Goal: Transaction & Acquisition: Purchase product/service

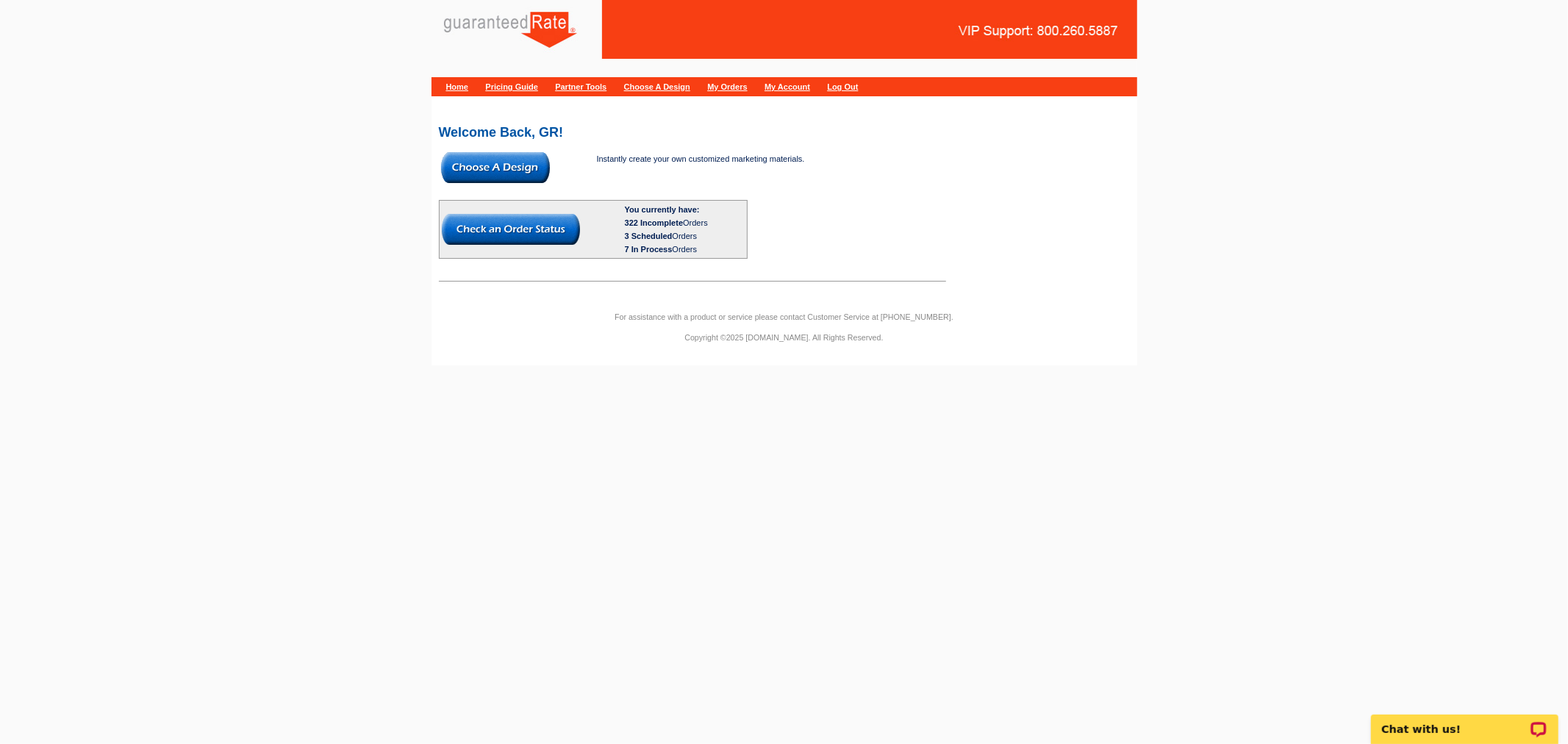
click at [497, 159] on img at bounding box center [495, 167] width 109 height 31
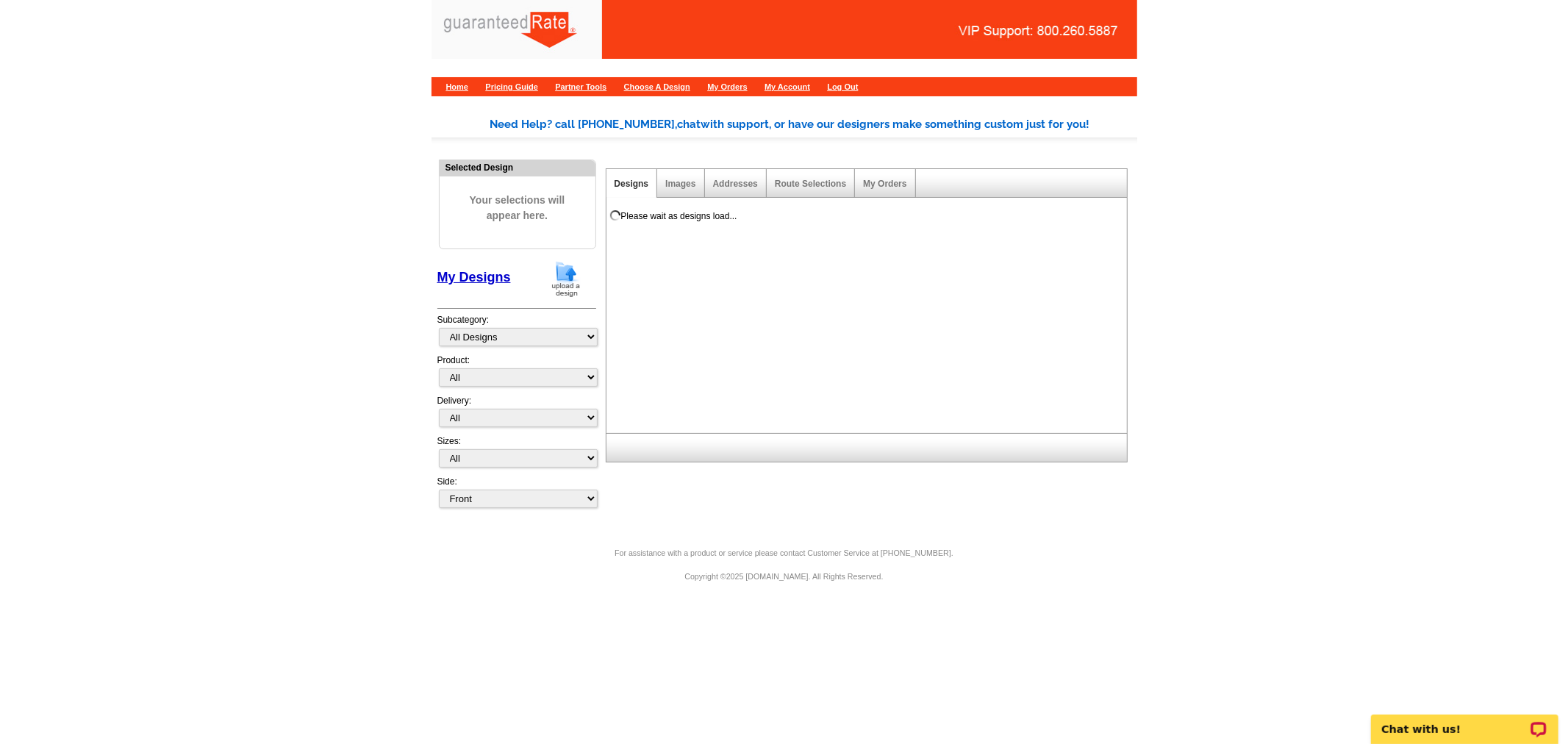
click at [571, 270] on img at bounding box center [566, 279] width 38 height 37
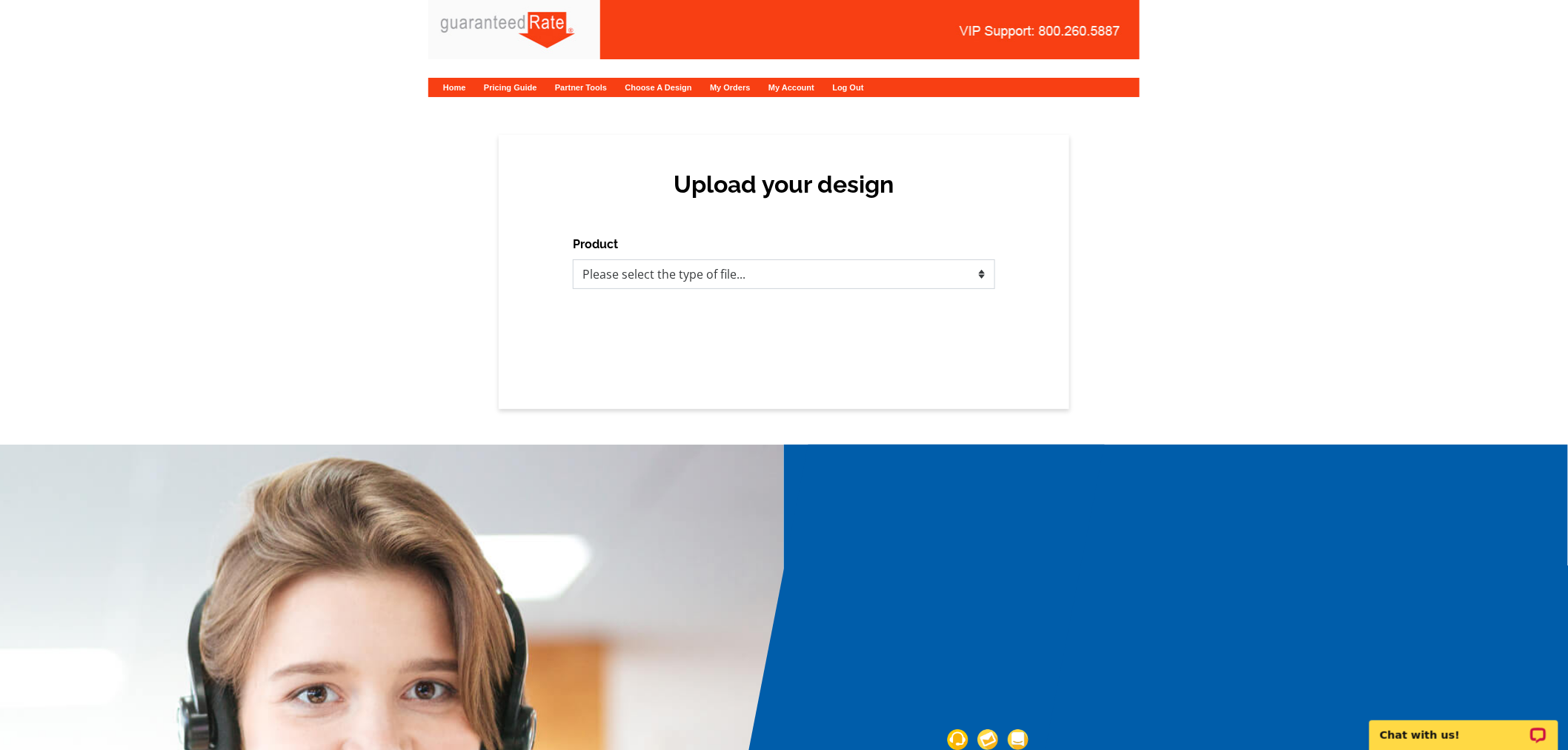
click at [844, 272] on select "Please select the type of file... Postcards Calendars Business Cards Letters an…" at bounding box center [784, 274] width 422 height 29
select select "1"
click at [573, 260] on select "Please select the type of file... Postcards Calendars Business Cards Letters an…" at bounding box center [784, 274] width 422 height 29
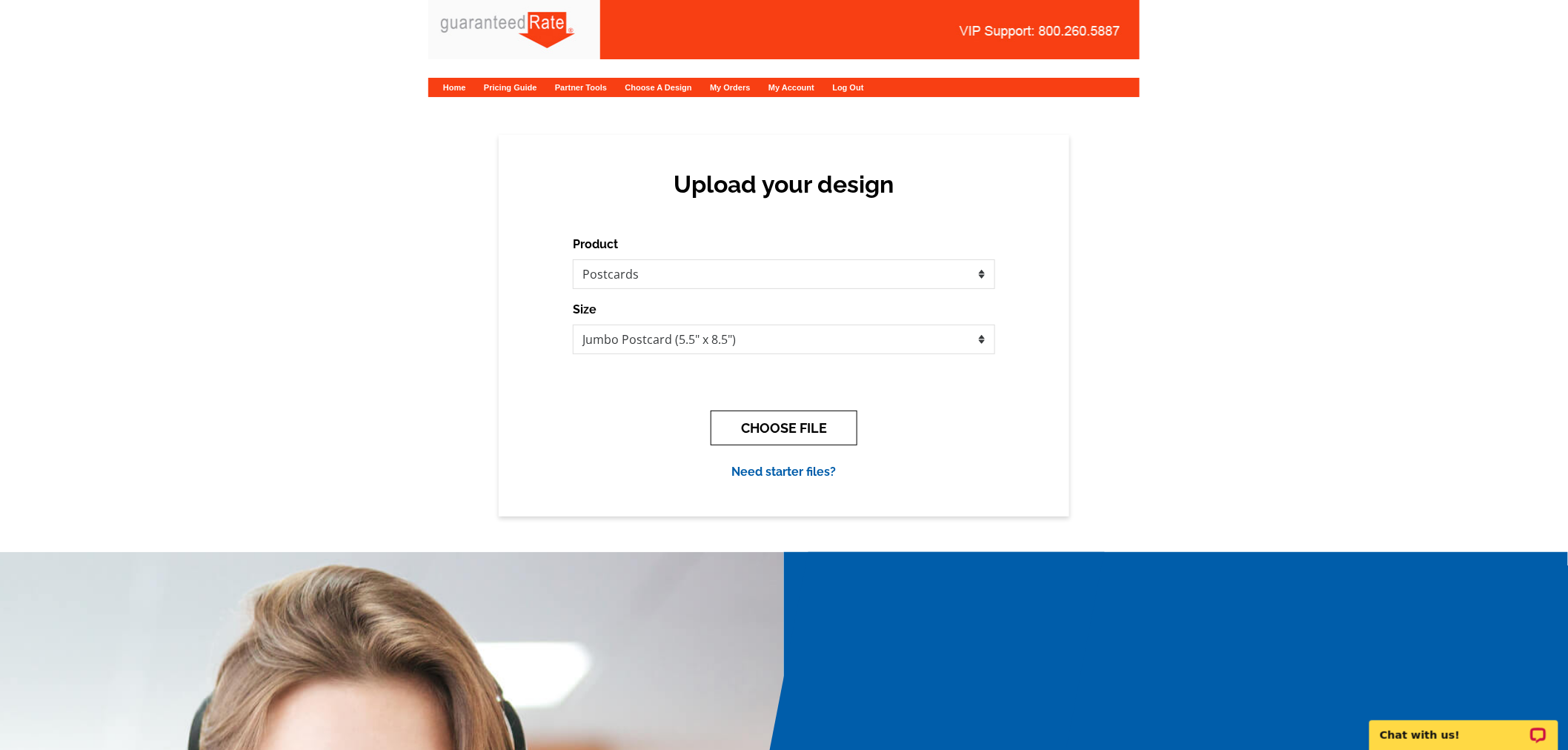
click at [788, 433] on button "CHOOSE FILE" at bounding box center [784, 428] width 146 height 35
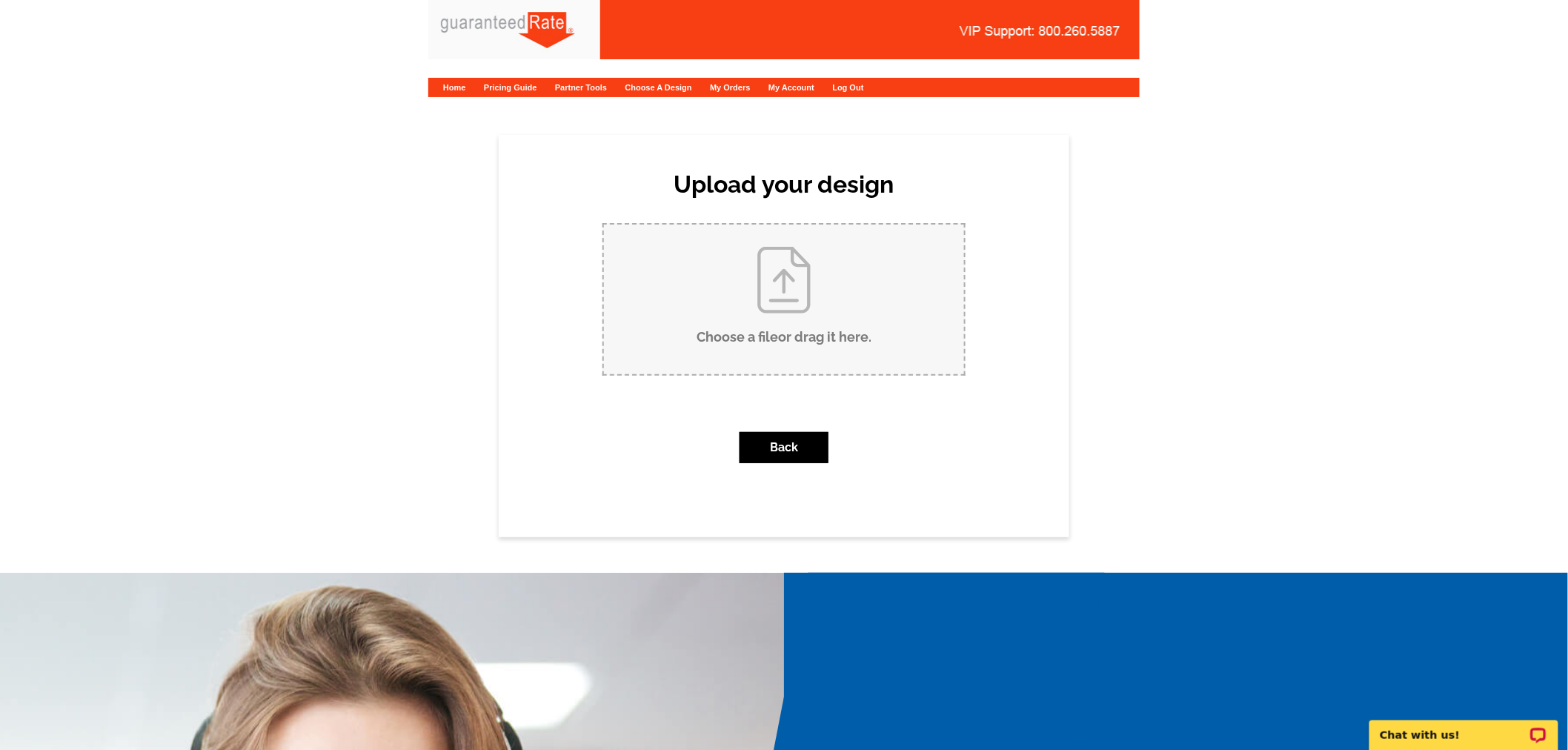
click at [783, 275] on input "Choose a file or drag it here ." at bounding box center [784, 300] width 360 height 150
type input "C:\fakepath\Just Sold hawthorne.pdf"
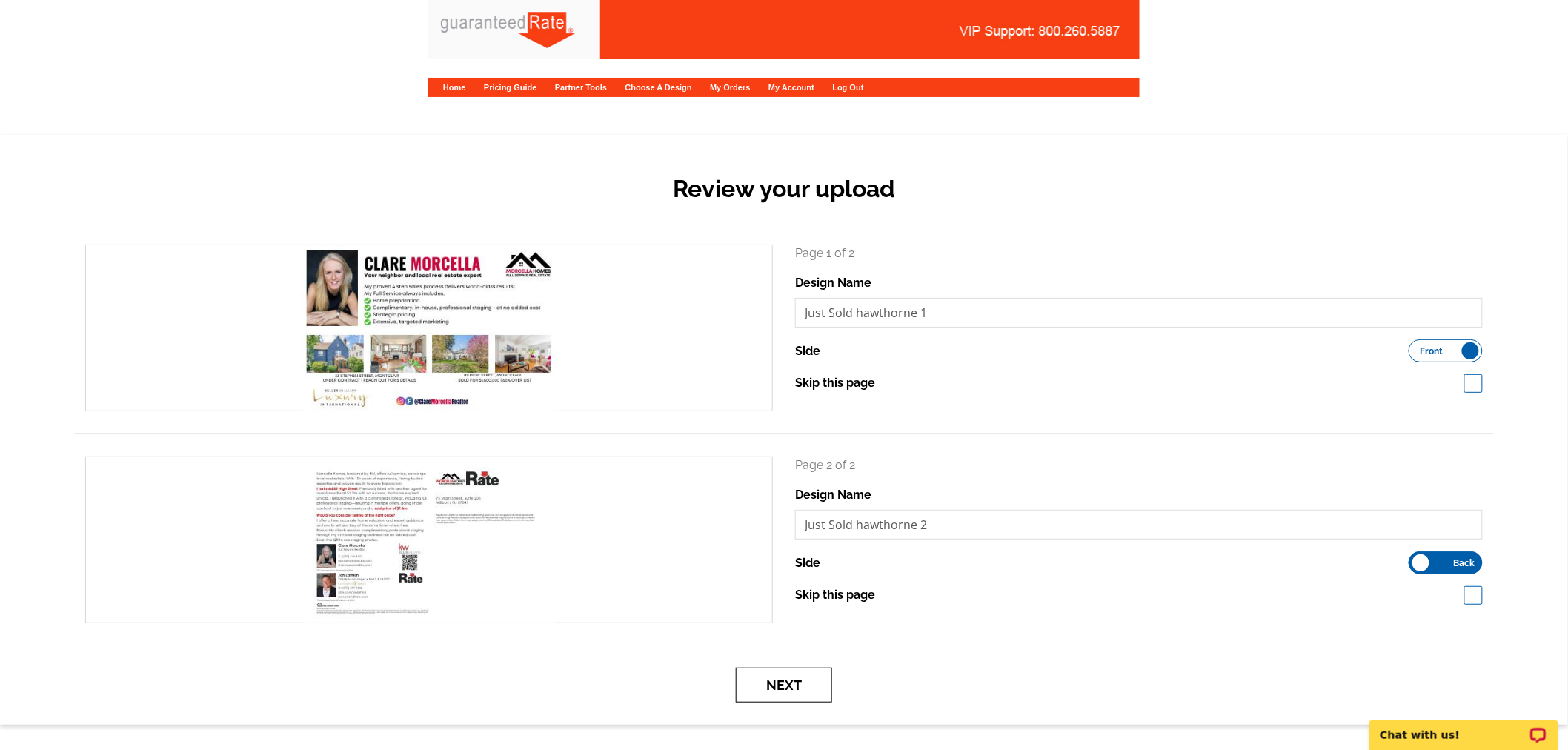
click at [782, 683] on button "Next" at bounding box center [784, 685] width 96 height 35
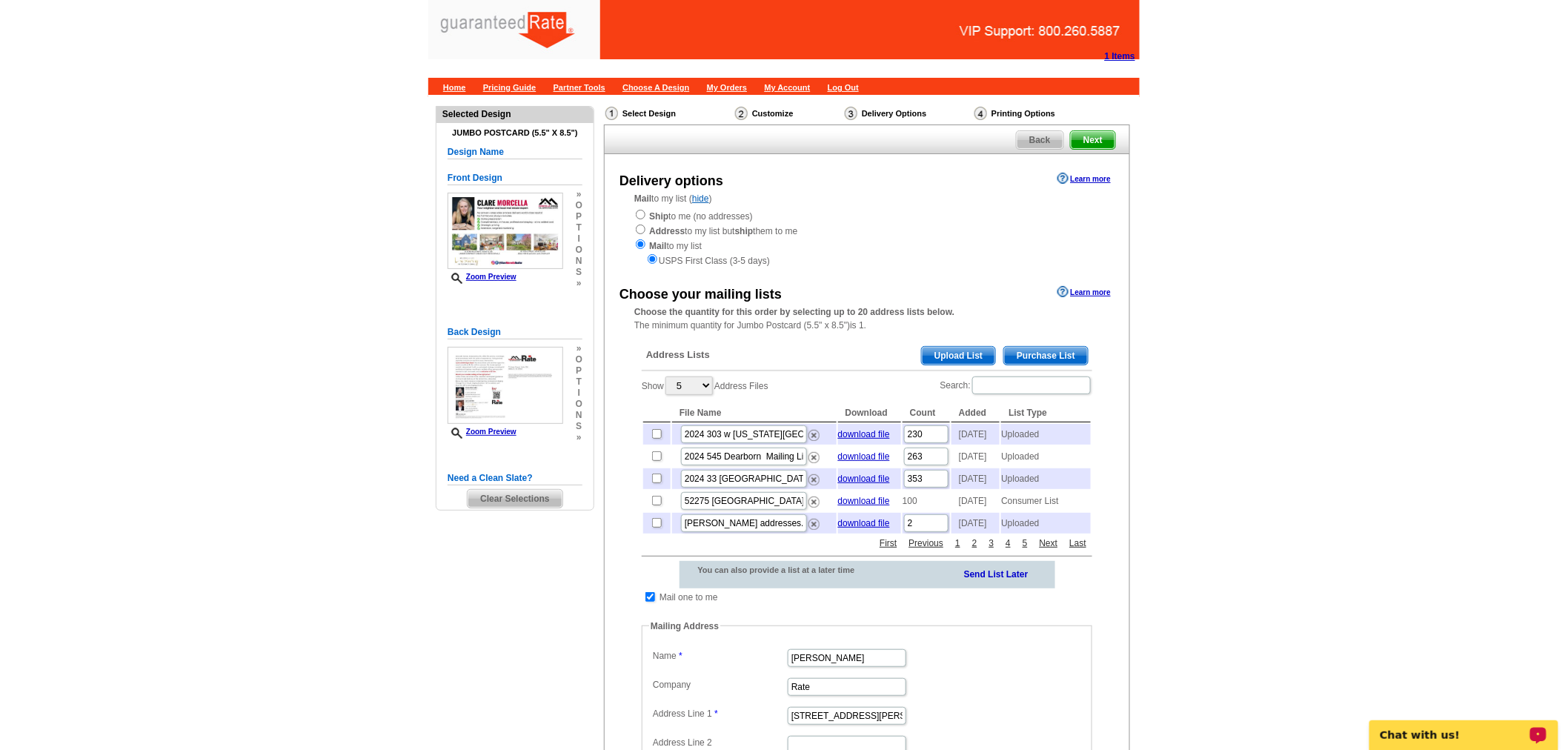
click at [962, 357] on span "Upload List" at bounding box center [959, 355] width 73 height 18
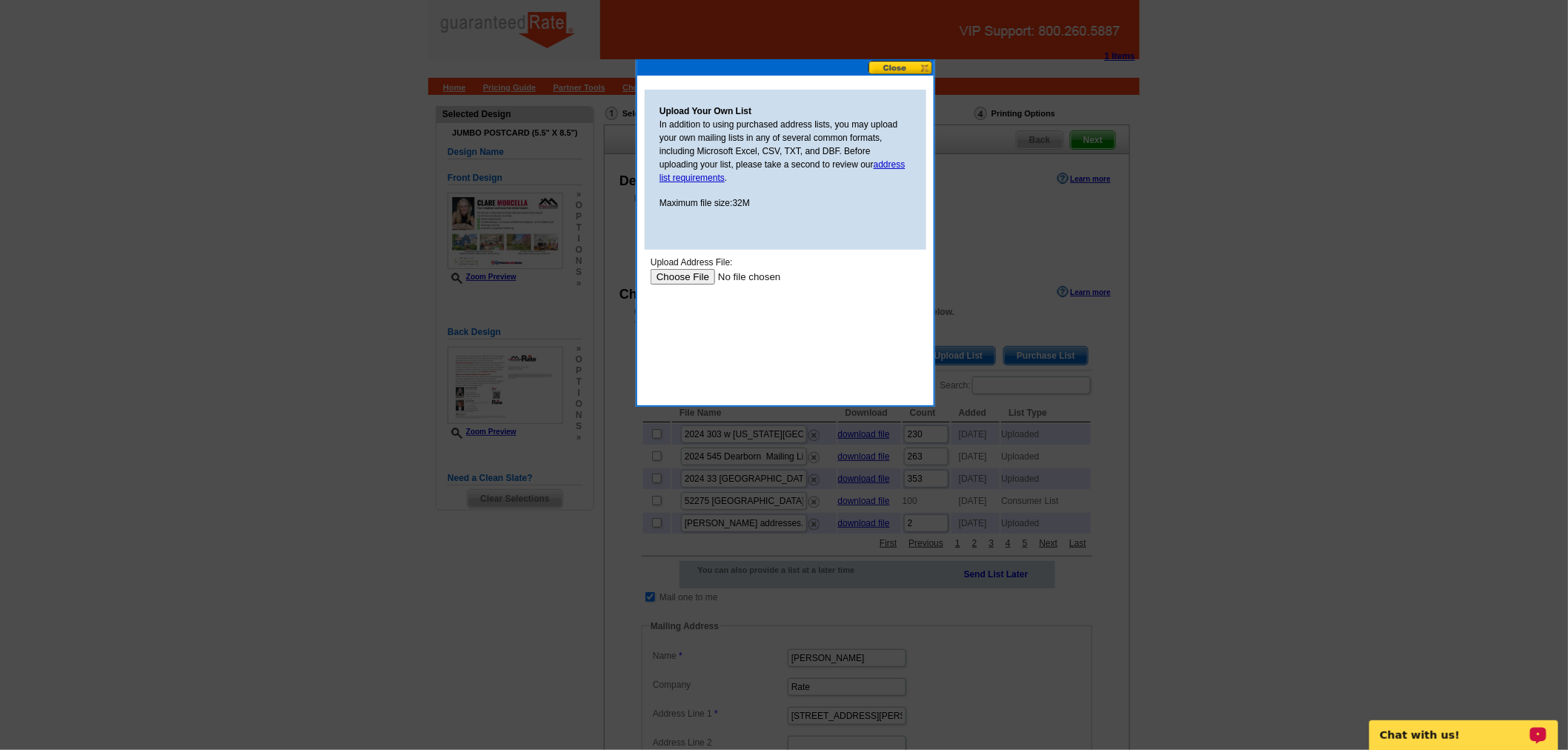
click at [701, 274] on input "file" at bounding box center [744, 275] width 188 height 15
type input "C:\fakepath\20250827 Montclair(Sheet1).csv"
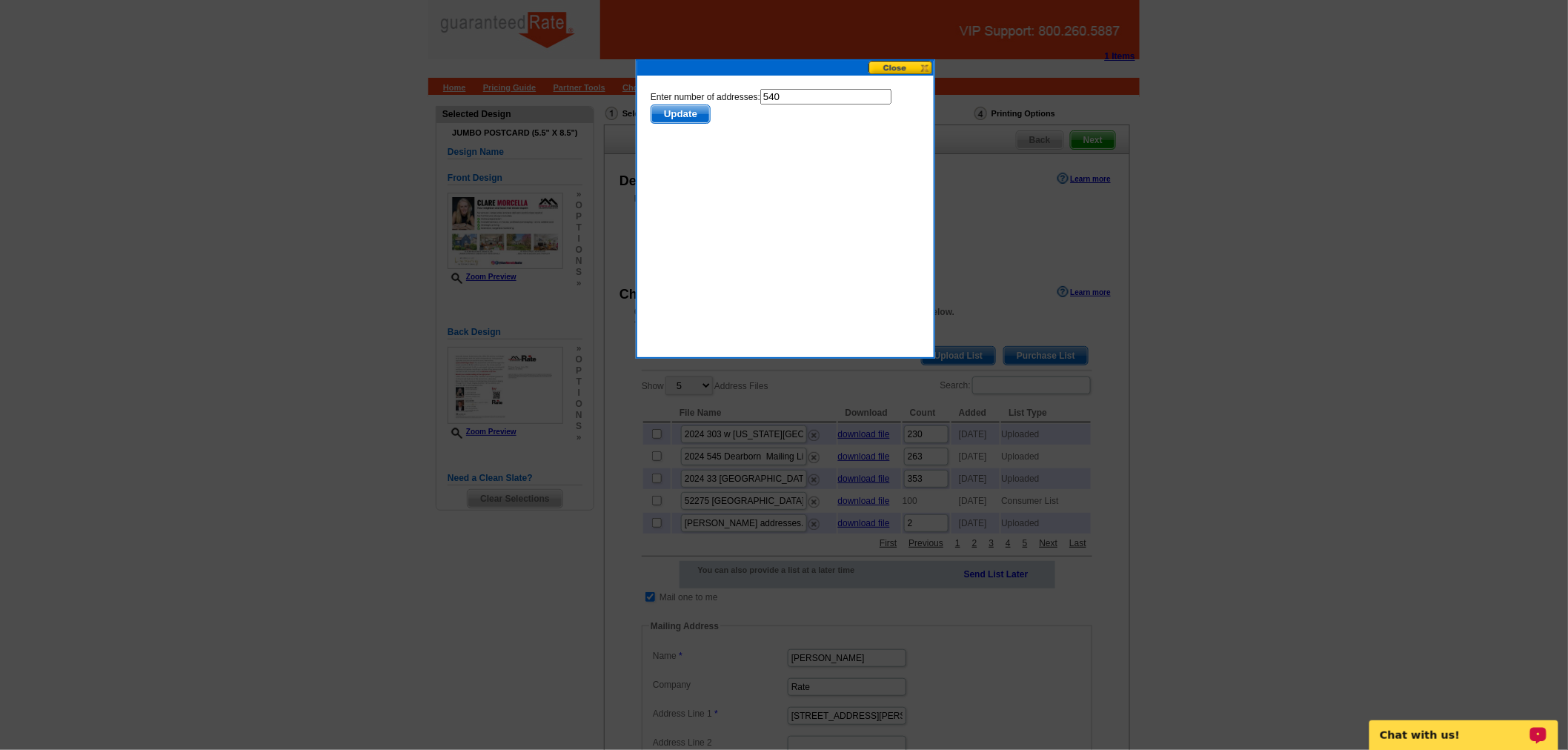
click at [686, 113] on span "Update" at bounding box center [680, 113] width 59 height 18
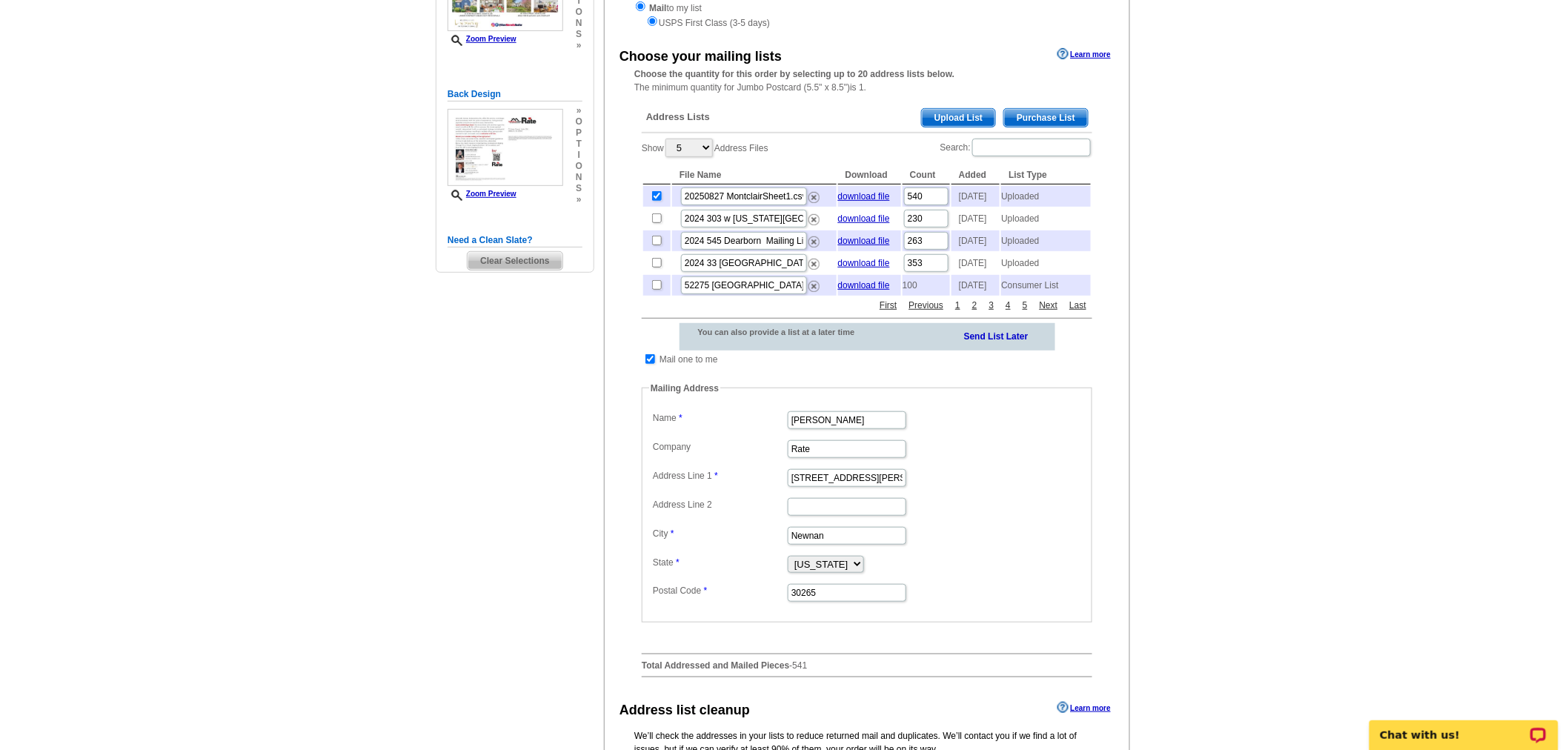
scroll to position [246, 0]
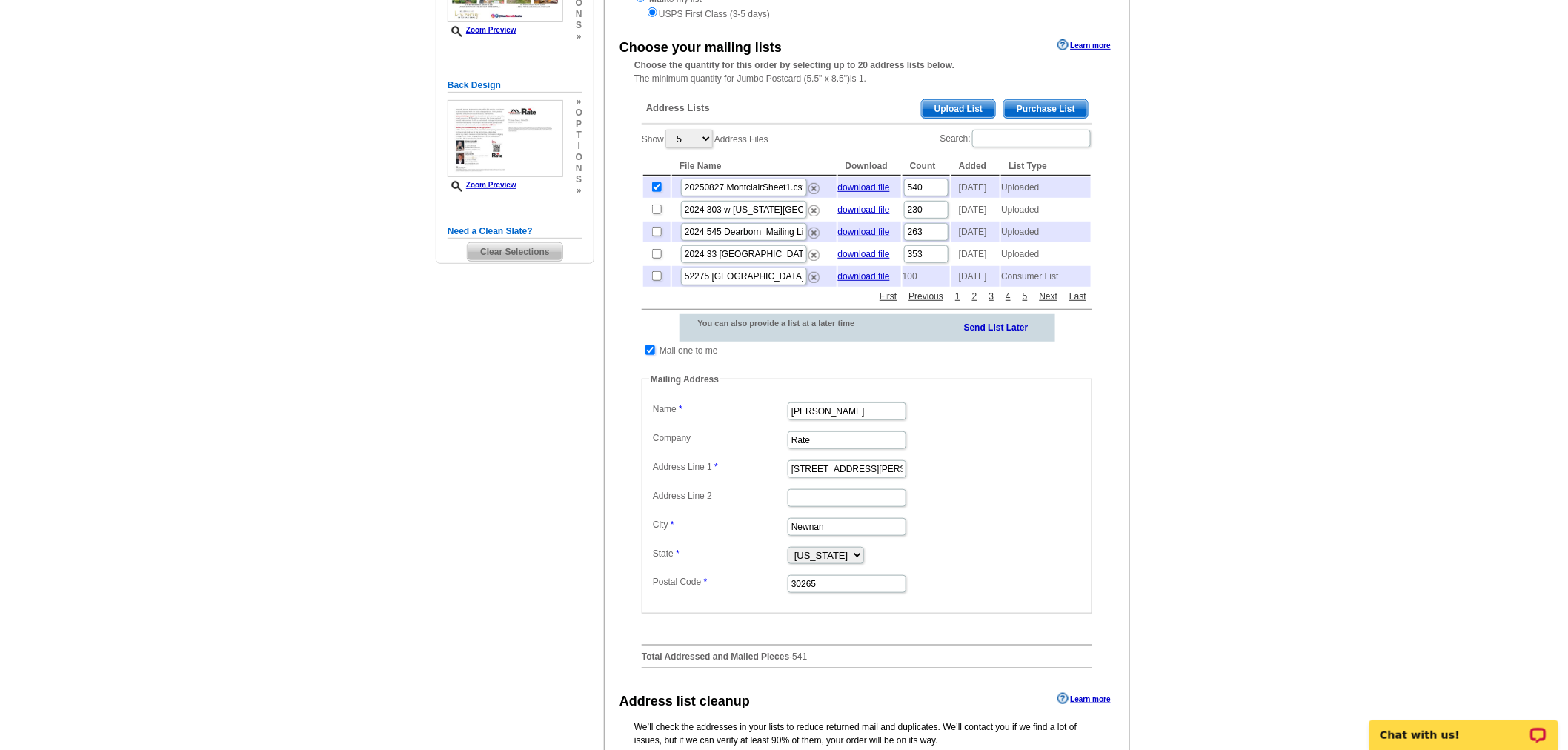
click at [646, 355] on input "checkbox" at bounding box center [650, 350] width 10 height 10
checkbox input "false"
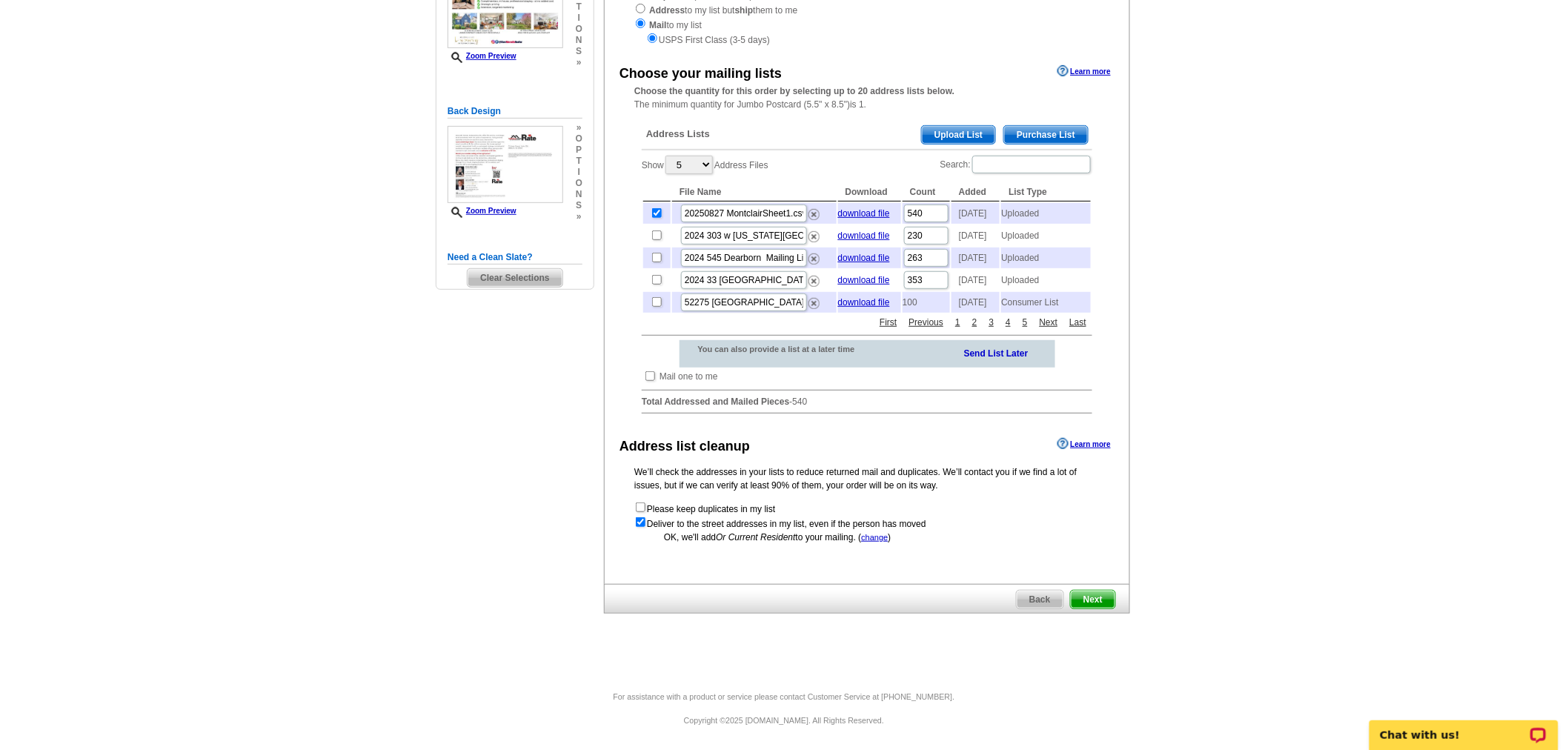
click at [1086, 602] on span "Next" at bounding box center [1093, 600] width 45 height 18
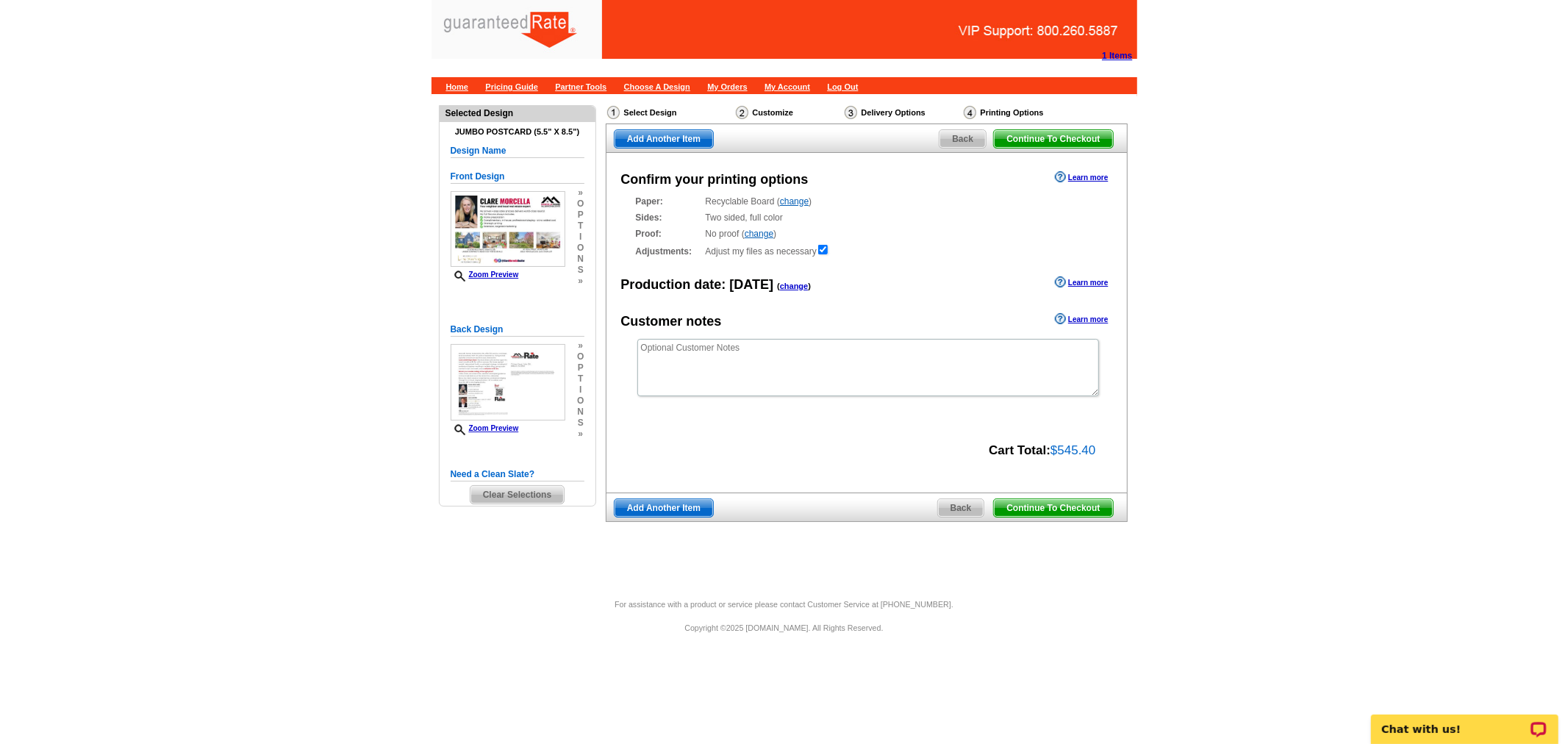
click at [1088, 504] on span "Continue To Checkout" at bounding box center [1053, 508] width 119 height 18
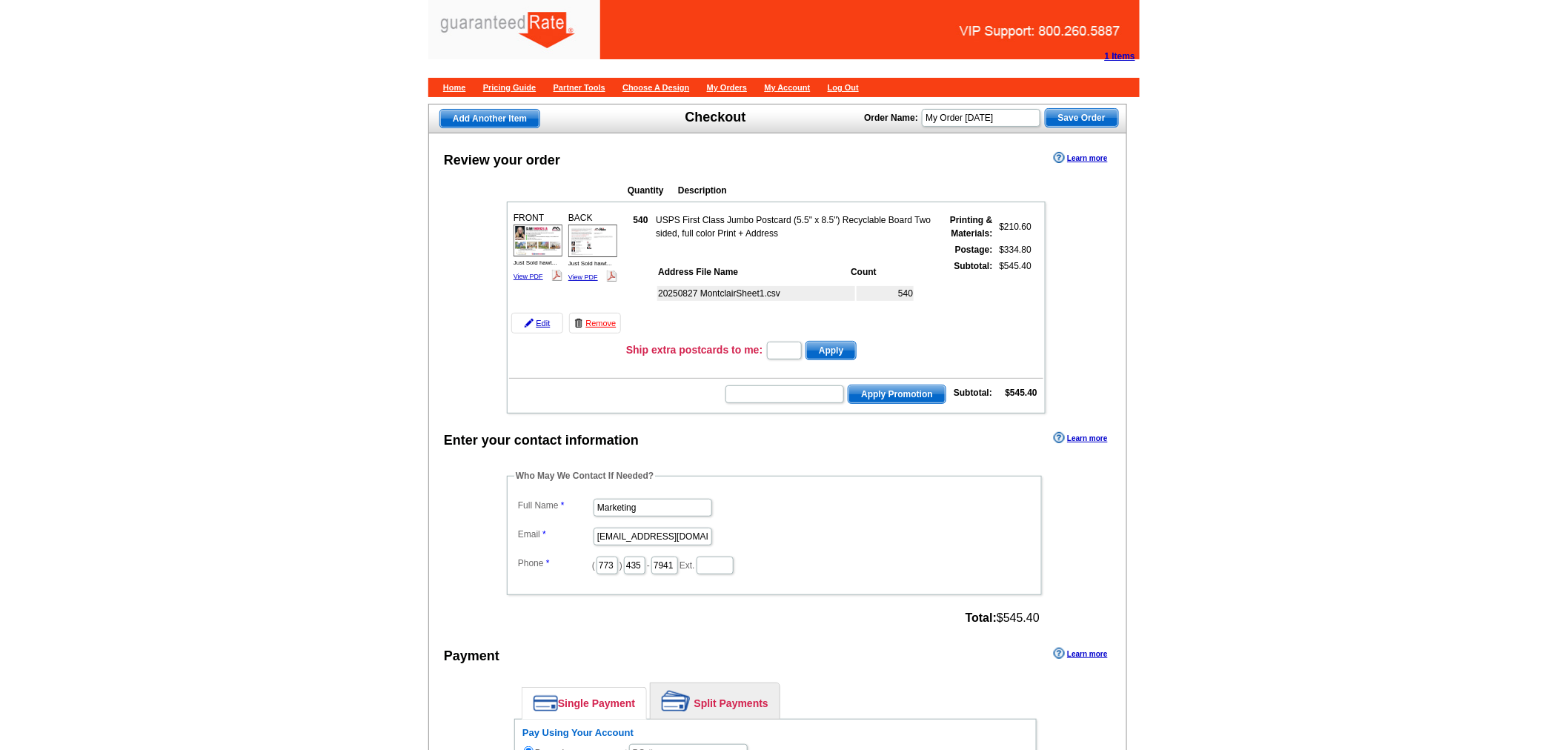
click at [671, 264] on th "Address File Name" at bounding box center [753, 271] width 191 height 15
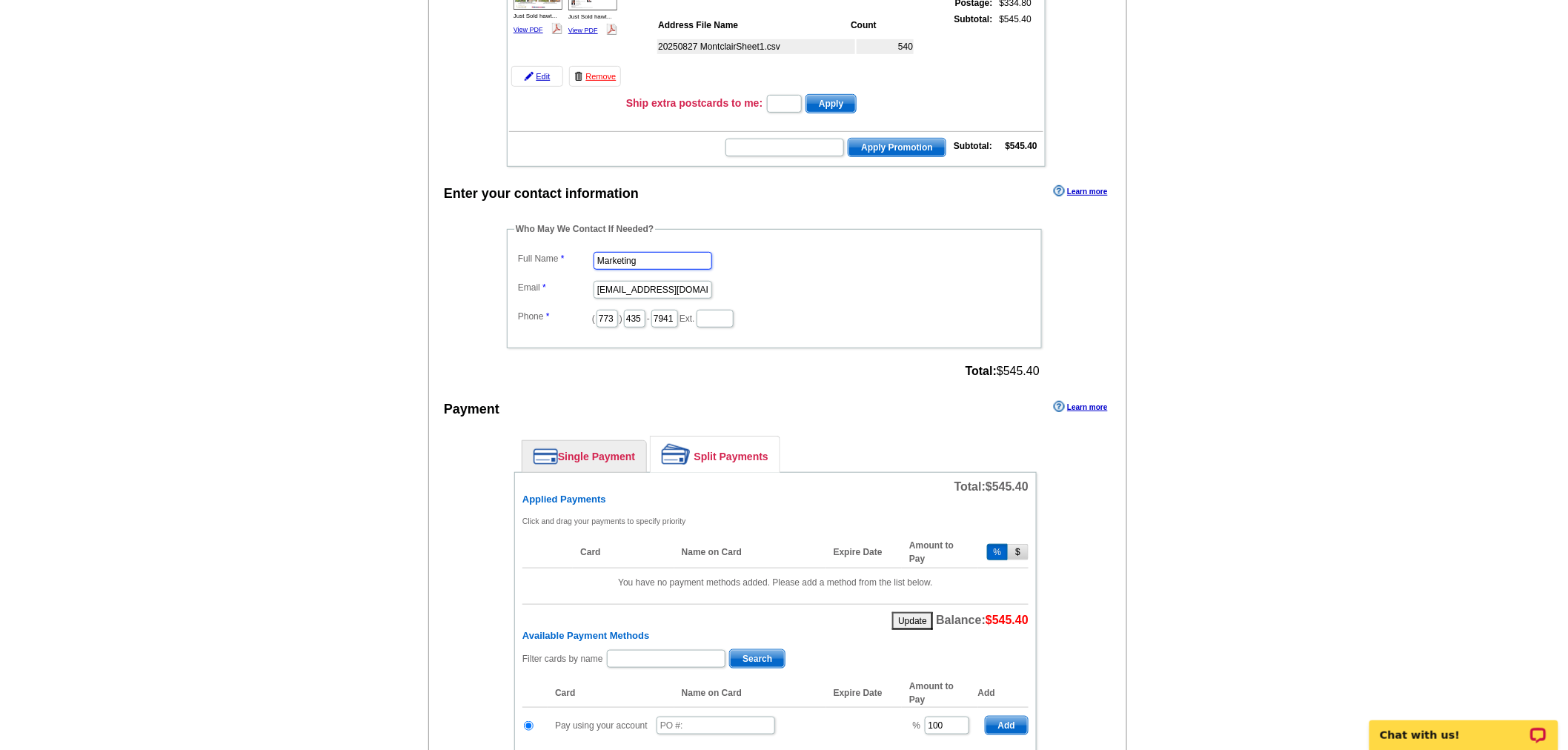
drag, startPoint x: 690, startPoint y: 255, endPoint x: 471, endPoint y: 248, distance: 219.1
click at [471, 248] on div "Enter your contact information Learn more Who May We Contact If Needed? Full Na…" at bounding box center [778, 725] width 697 height 1088
type input "[PERSON_NAME]"
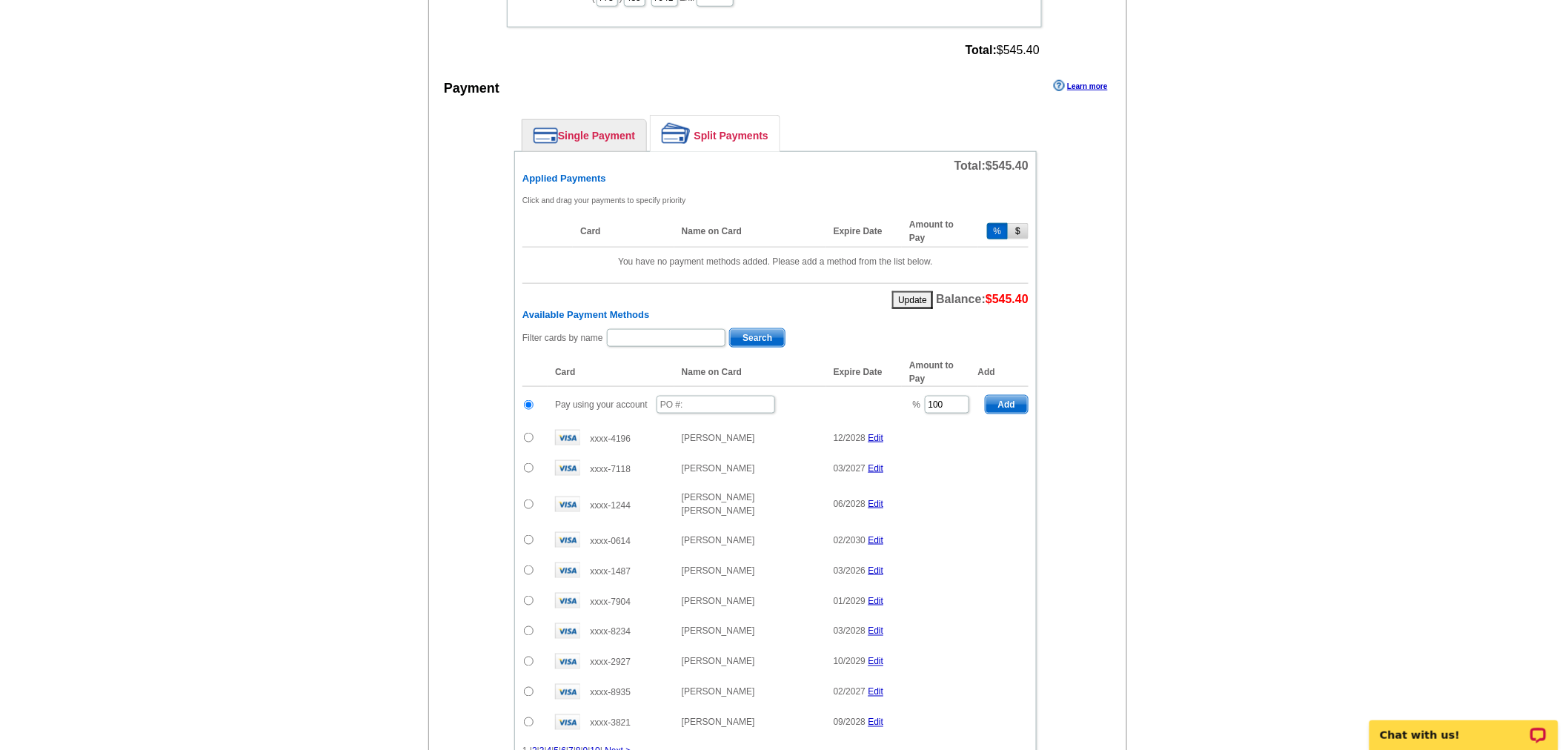
scroll to position [576, 0]
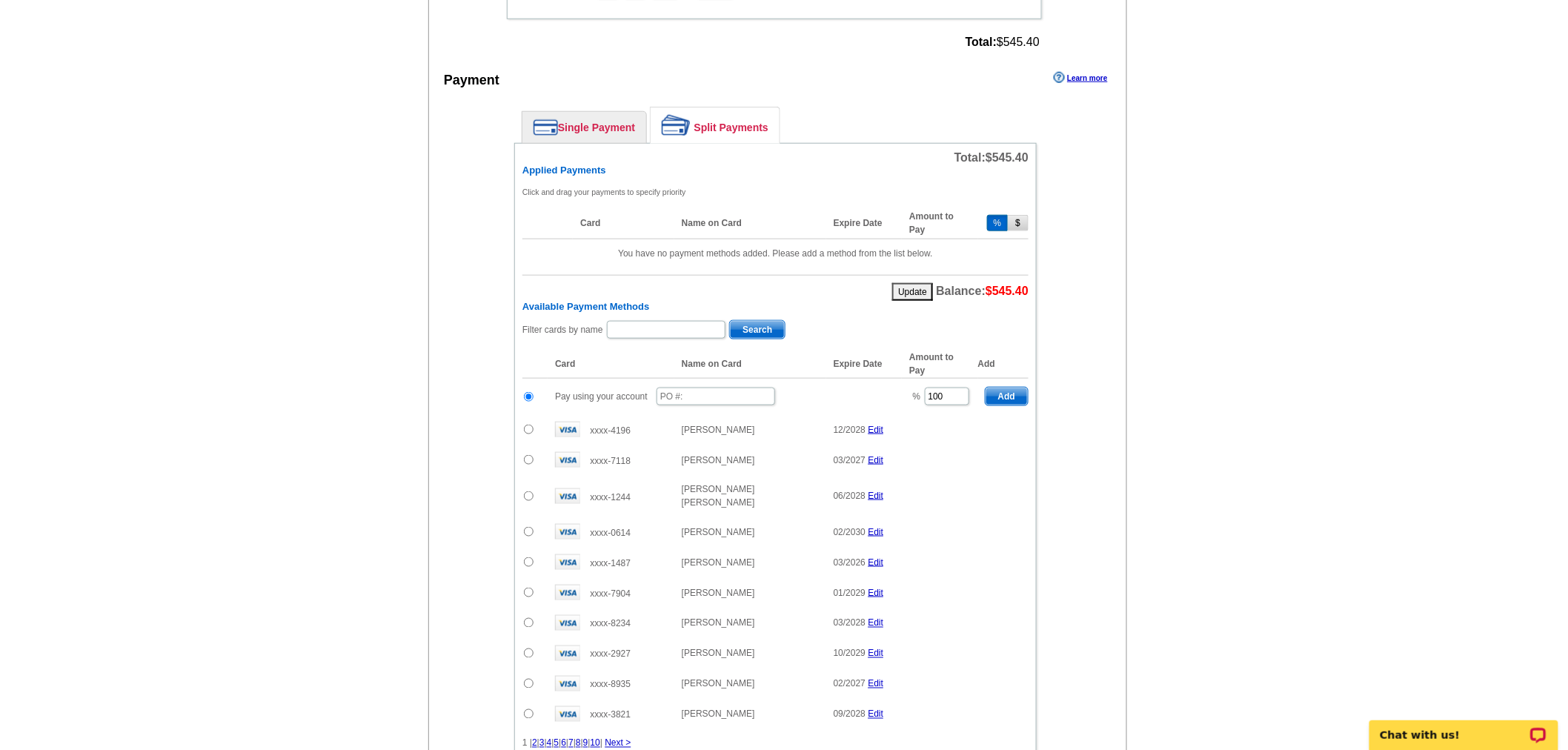
type input "[PERSON_NAME][EMAIL_ADDRESS][PERSON_NAME][DOMAIN_NAME]"
click at [726, 388] on input "text" at bounding box center [715, 396] width 119 height 18
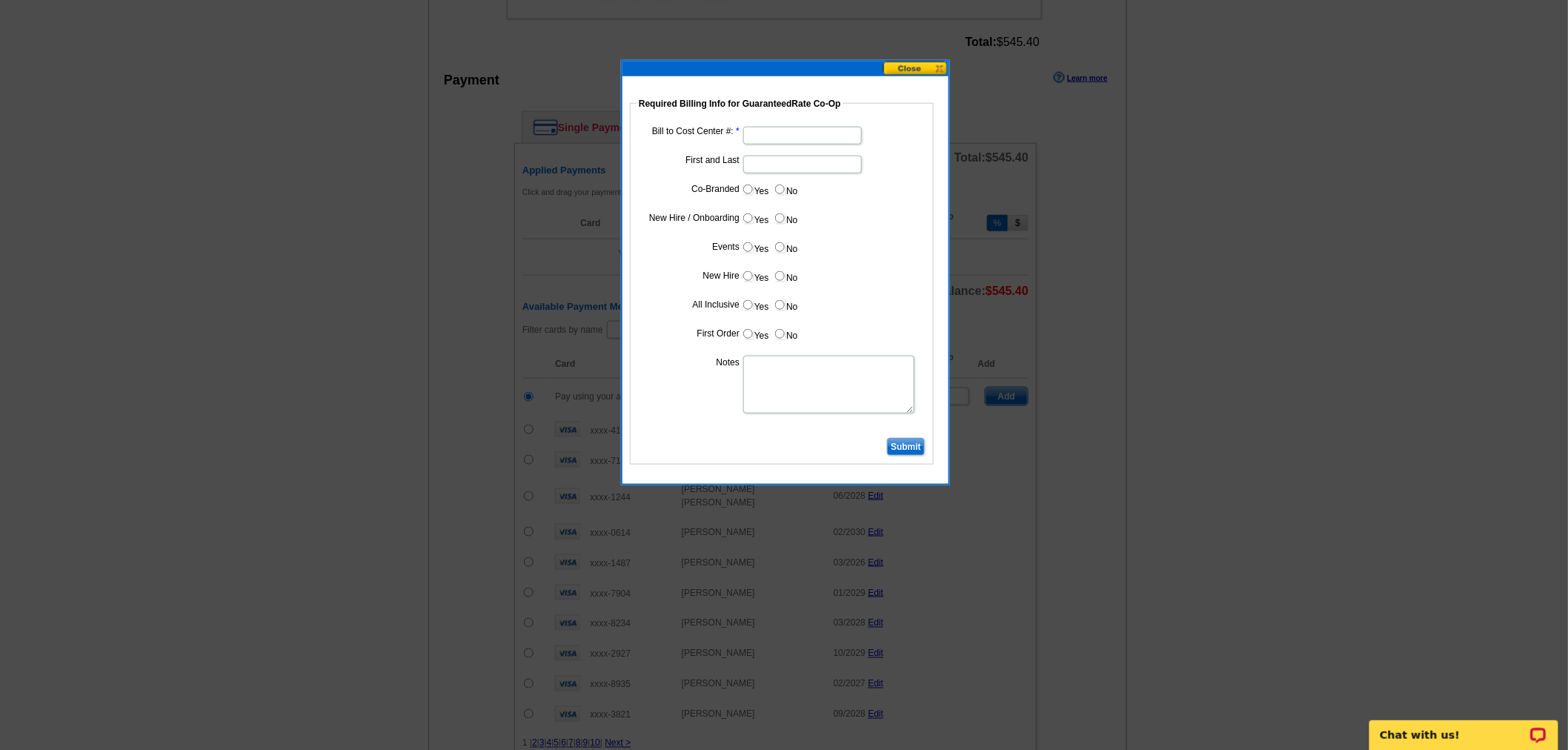
type input "08282025_916_jmb"
click at [813, 124] on dd at bounding box center [782, 135] width 289 height 23
click at [812, 134] on input "Bill to Cost Center #:" at bounding box center [803, 136] width 119 height 18
type input "1857"
click at [781, 159] on input "First and Last" at bounding box center [803, 164] width 119 height 18
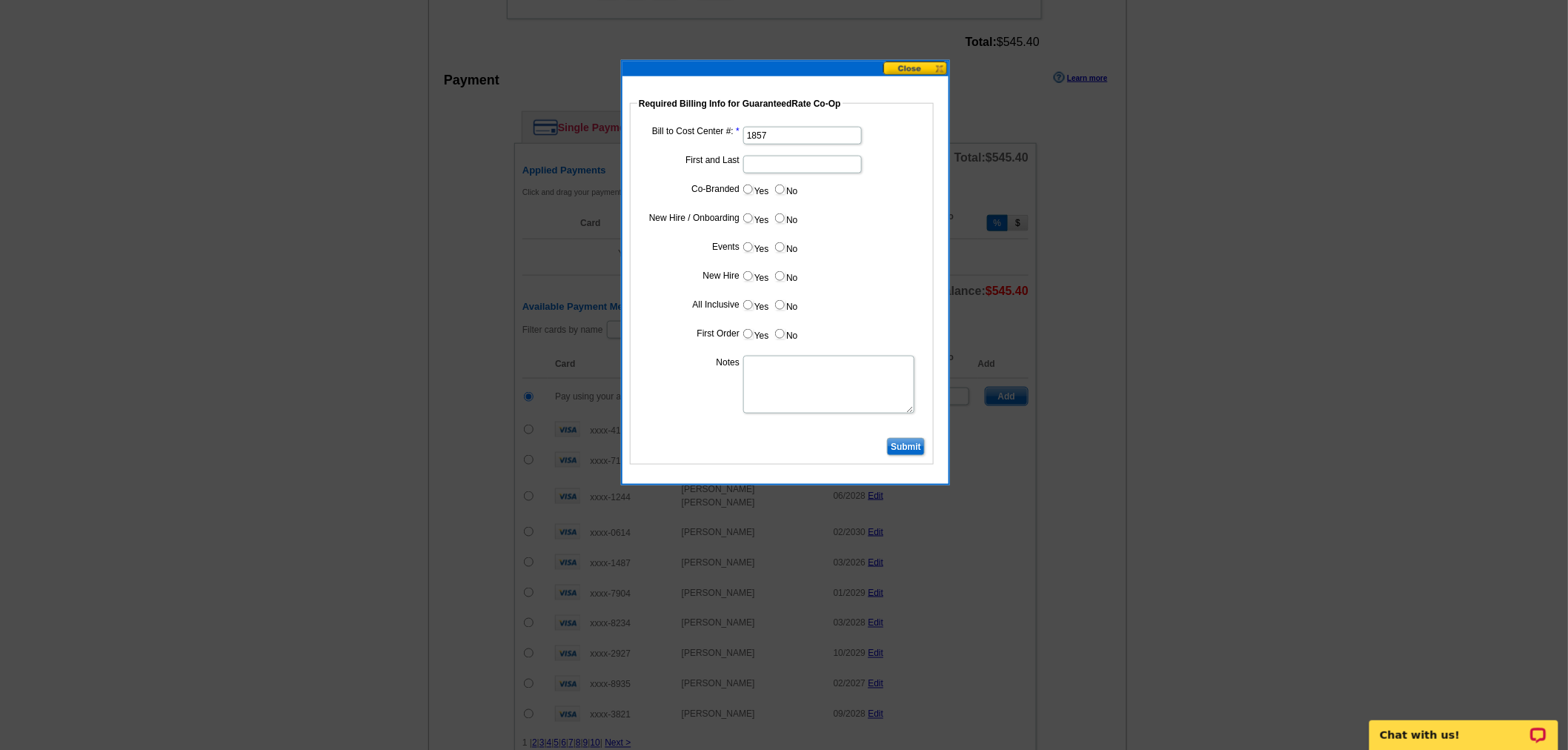
type input "Jon Lamkin"
click at [744, 188] on input "Yes" at bounding box center [748, 189] width 10 height 10
radio input "true"
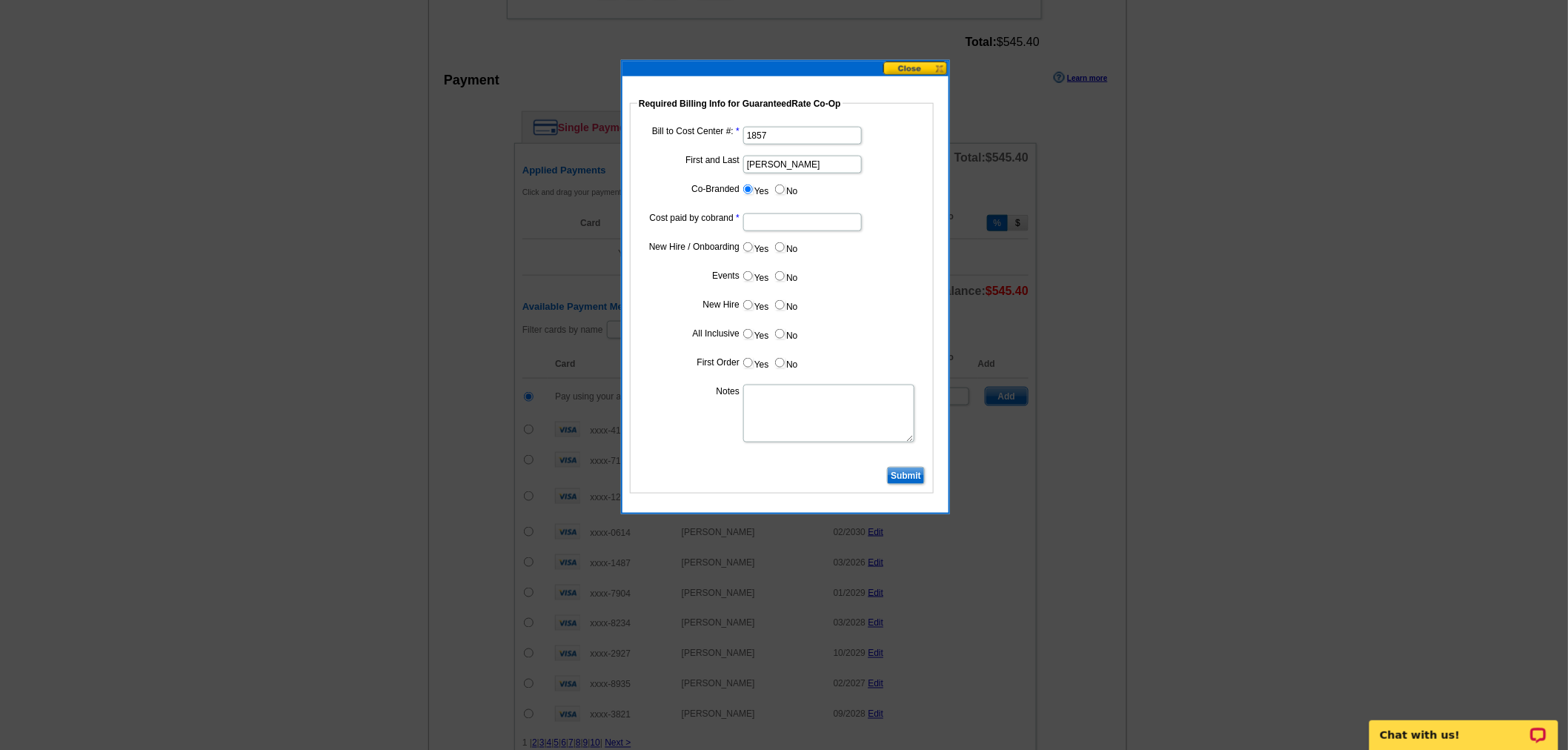
drag, startPoint x: 767, startPoint y: 228, endPoint x: 777, endPoint y: 233, distance: 11.2
click at [767, 228] on input "Cost paid by cobrand" at bounding box center [803, 222] width 119 height 18
type input "50%"
click at [780, 246] on input "No" at bounding box center [780, 246] width 10 height 10
radio input "true"
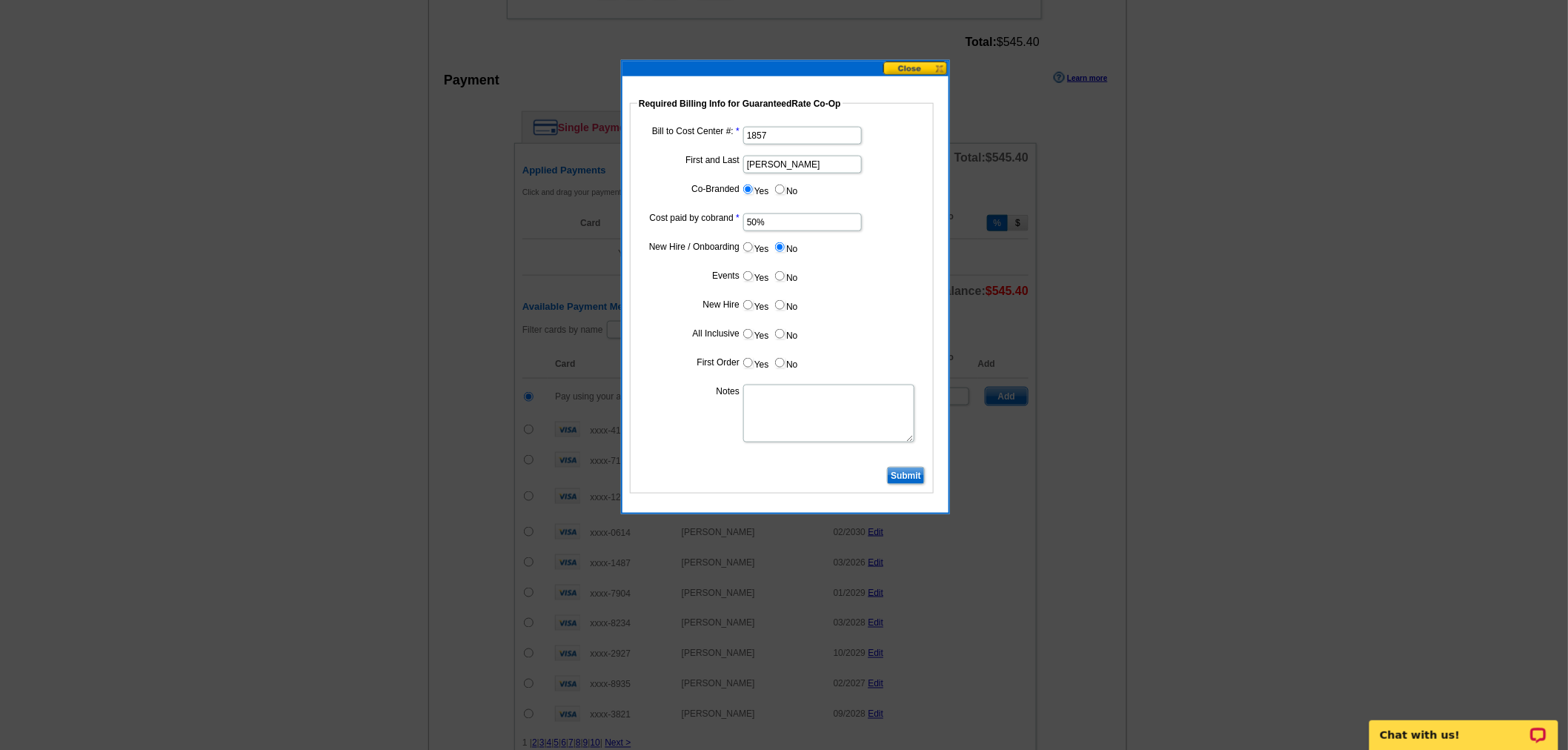
click at [779, 271] on input "No" at bounding box center [780, 276] width 10 height 10
radio input "true"
click at [787, 303] on label "No" at bounding box center [786, 304] width 24 height 17
click at [785, 303] on input "No" at bounding box center [780, 304] width 10 height 10
radio input "true"
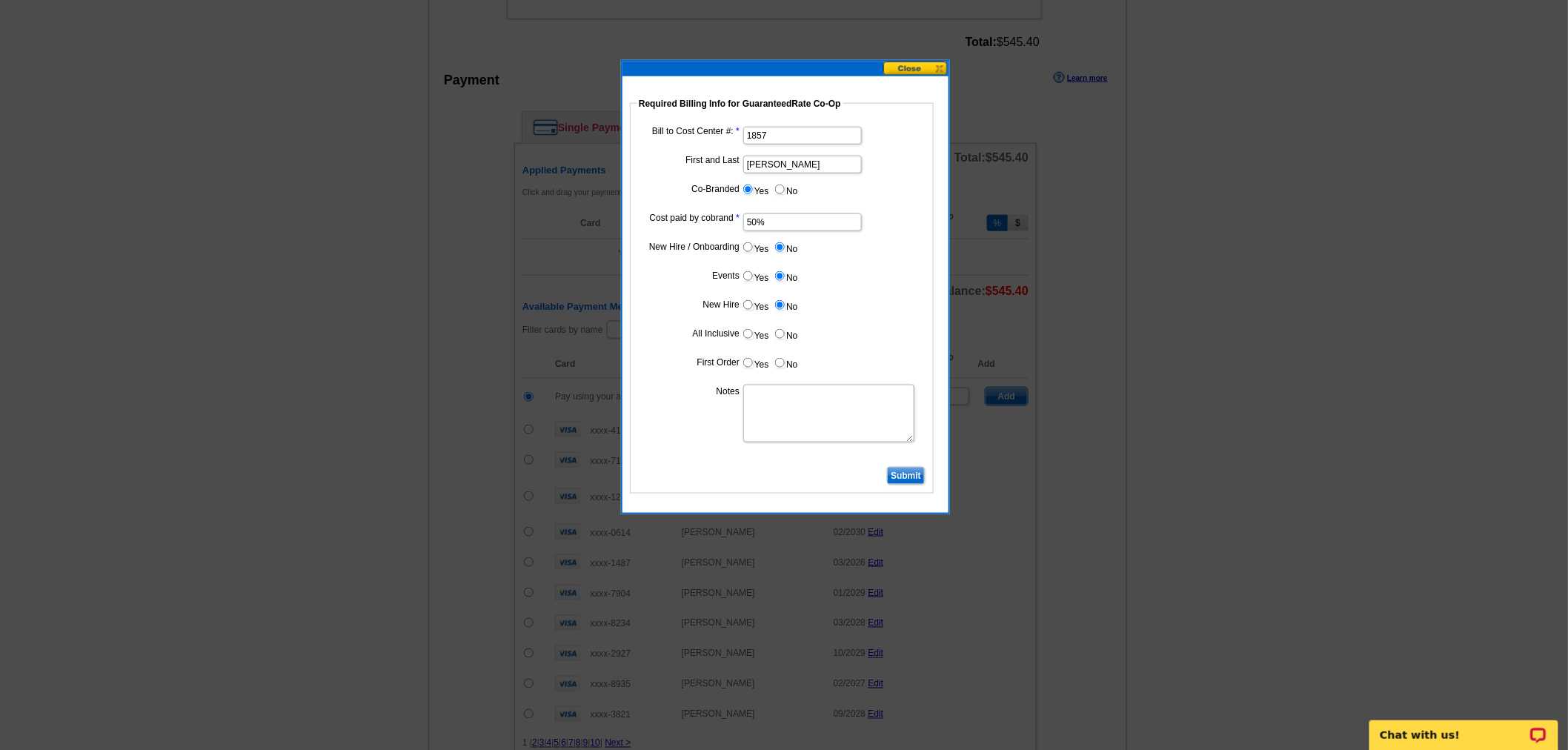
click at [788, 339] on dd "Yes No" at bounding box center [782, 337] width 289 height 23
click at [774, 327] on label "No" at bounding box center [786, 333] width 24 height 17
click at [775, 329] on input "No" at bounding box center [780, 334] width 10 height 10
radio input "true"
click at [779, 361] on input "No" at bounding box center [780, 362] width 10 height 10
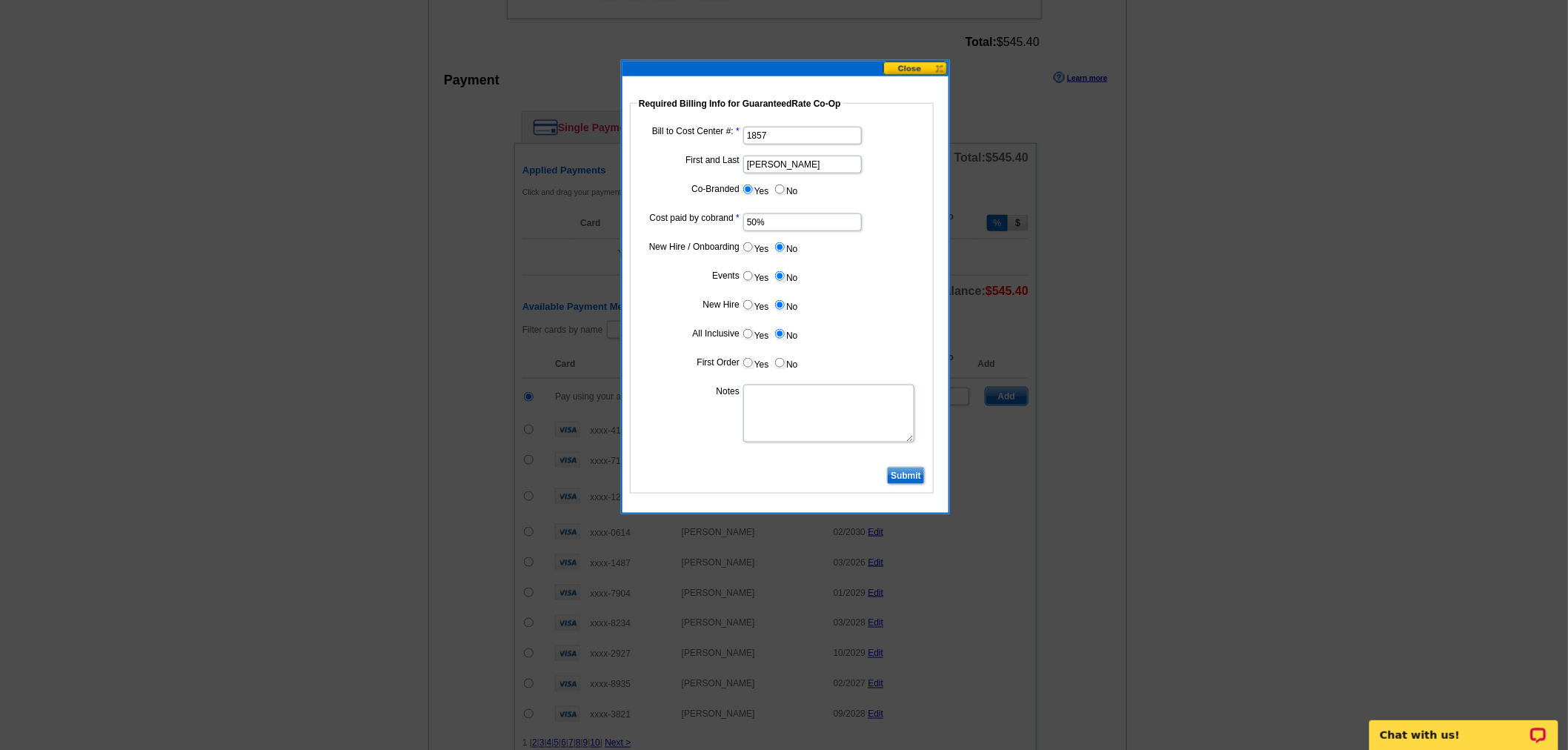
radio input "true"
click at [905, 477] on input "Submit" at bounding box center [906, 476] width 38 height 18
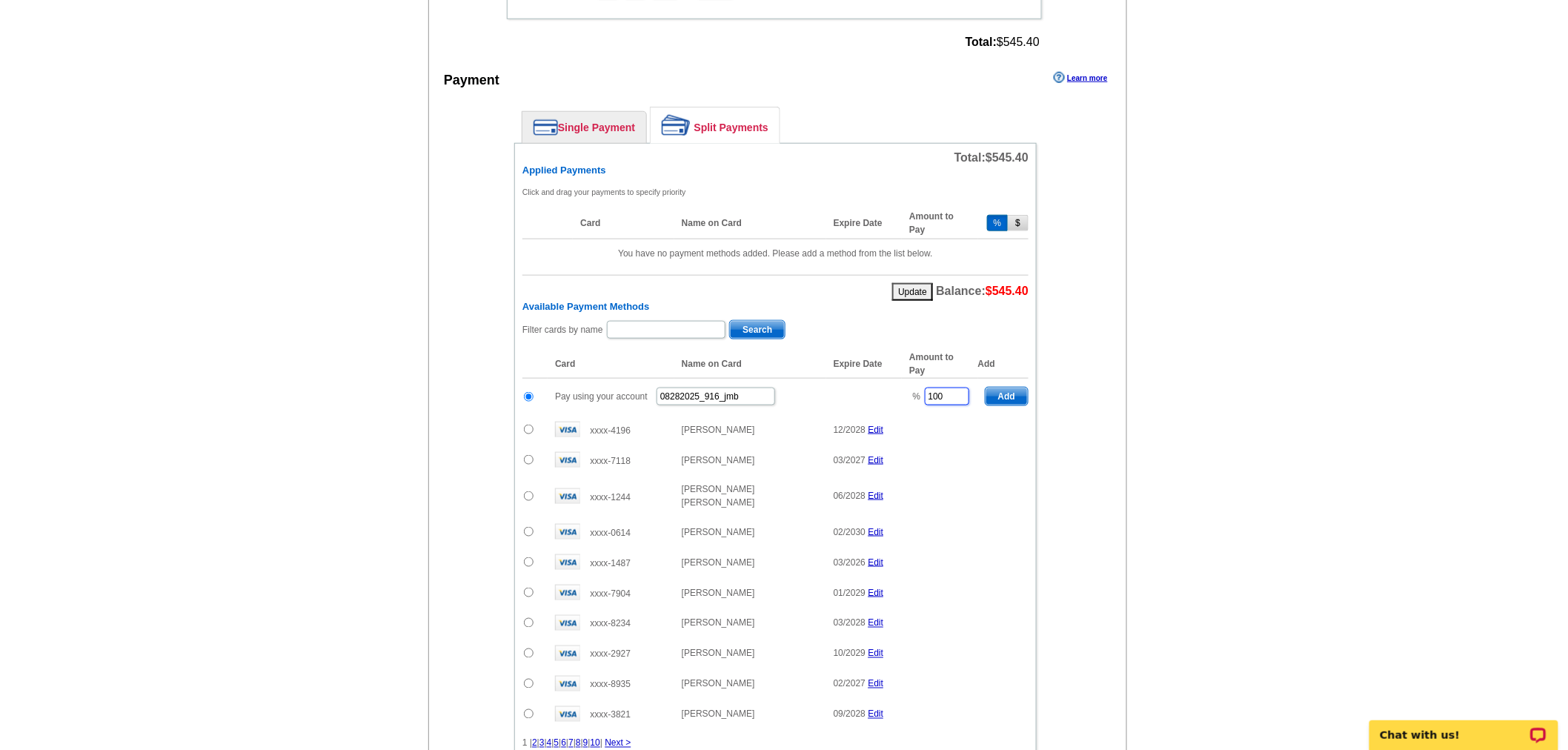
drag, startPoint x: 954, startPoint y: 388, endPoint x: 871, endPoint y: 384, distance: 83.1
click at [871, 384] on tr "Pay using your account 08282025_916_jmb % 100 Add" at bounding box center [775, 396] width 506 height 37
click at [1018, 388] on span "Add" at bounding box center [1006, 396] width 42 height 18
type input "100"
radio input "false"
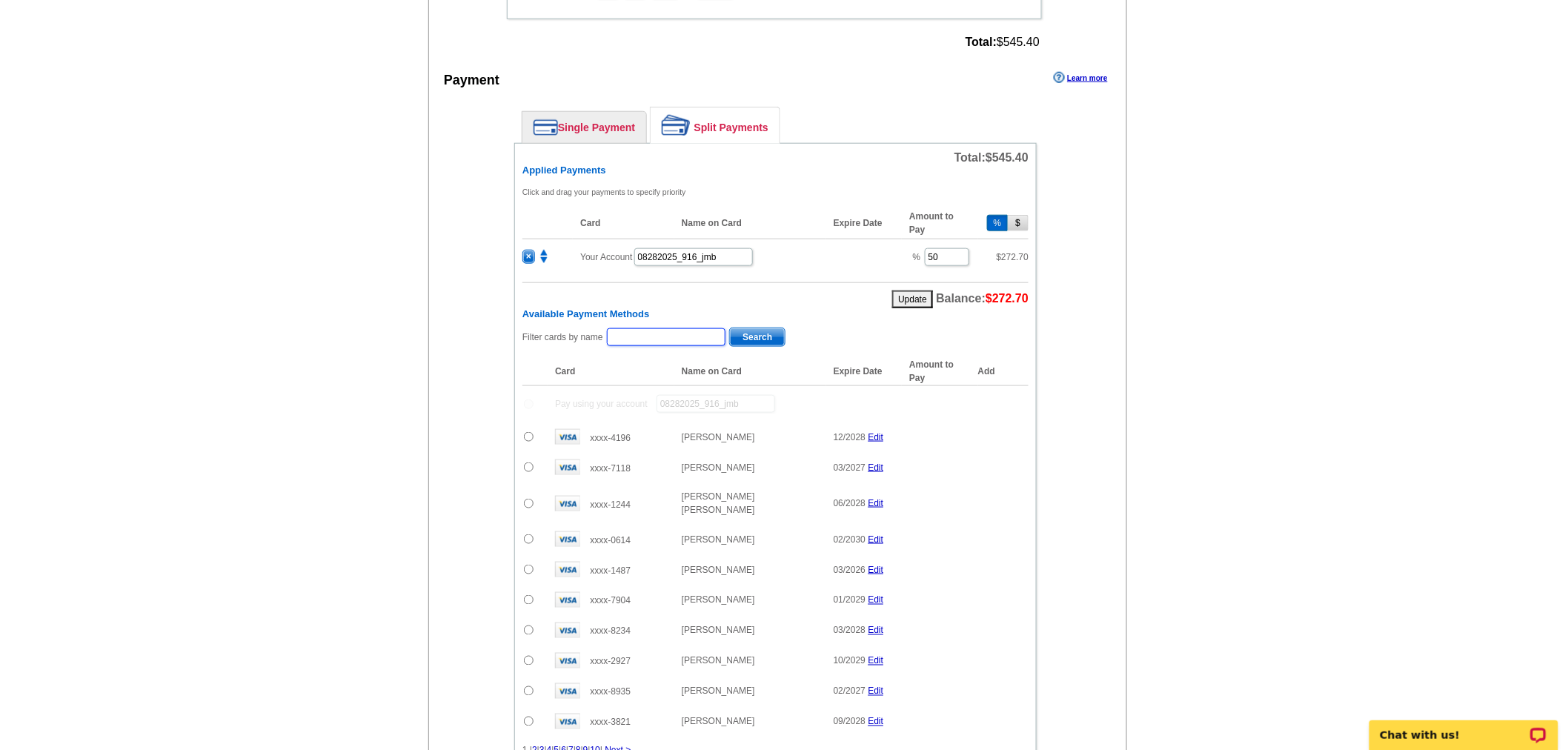
click at [707, 329] on input "text" at bounding box center [666, 338] width 119 height 18
type input "Morcella"
click at [747, 329] on span "Search" at bounding box center [757, 338] width 54 height 18
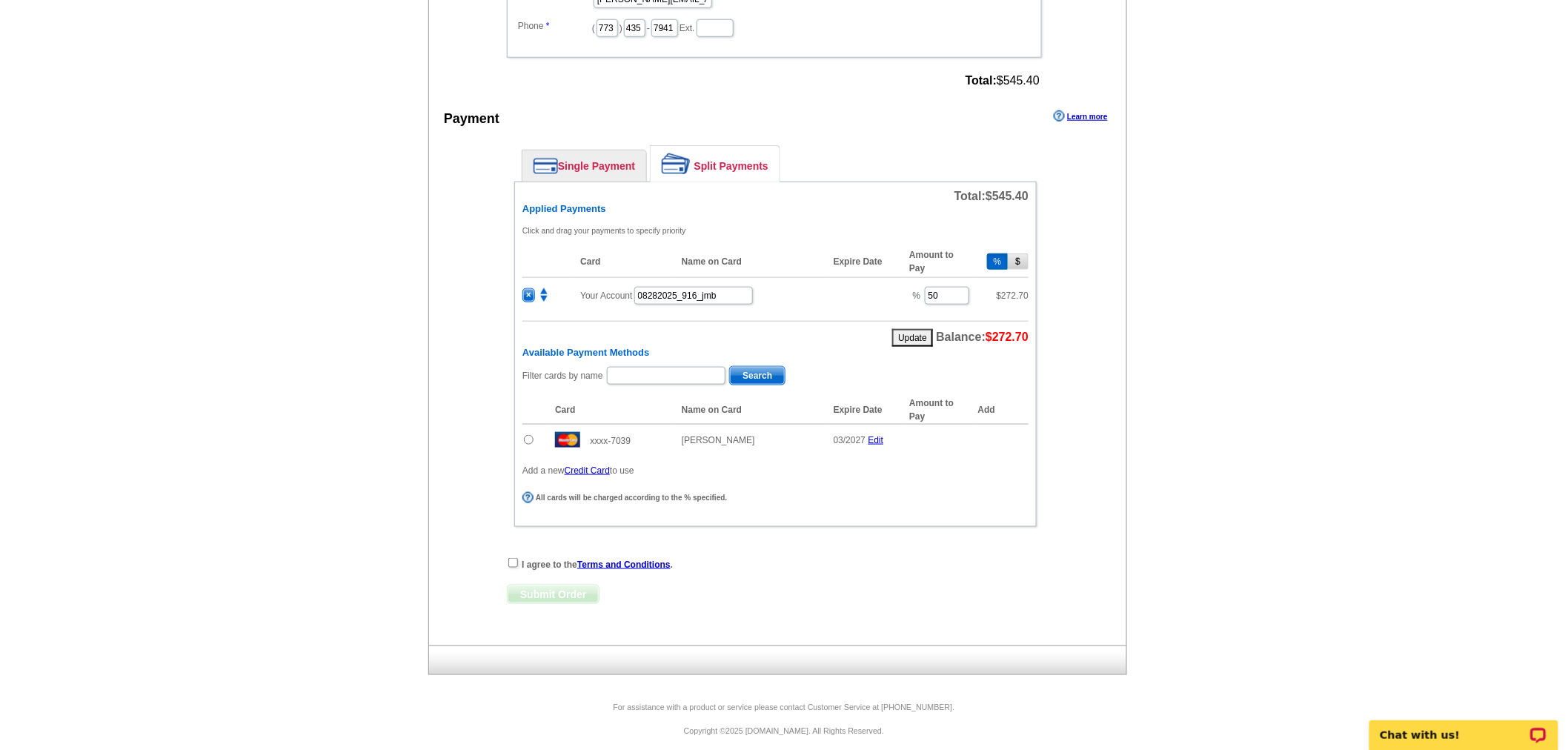
scroll to position [539, 0]
click at [530, 433] on input "radio" at bounding box center [529, 438] width 10 height 10
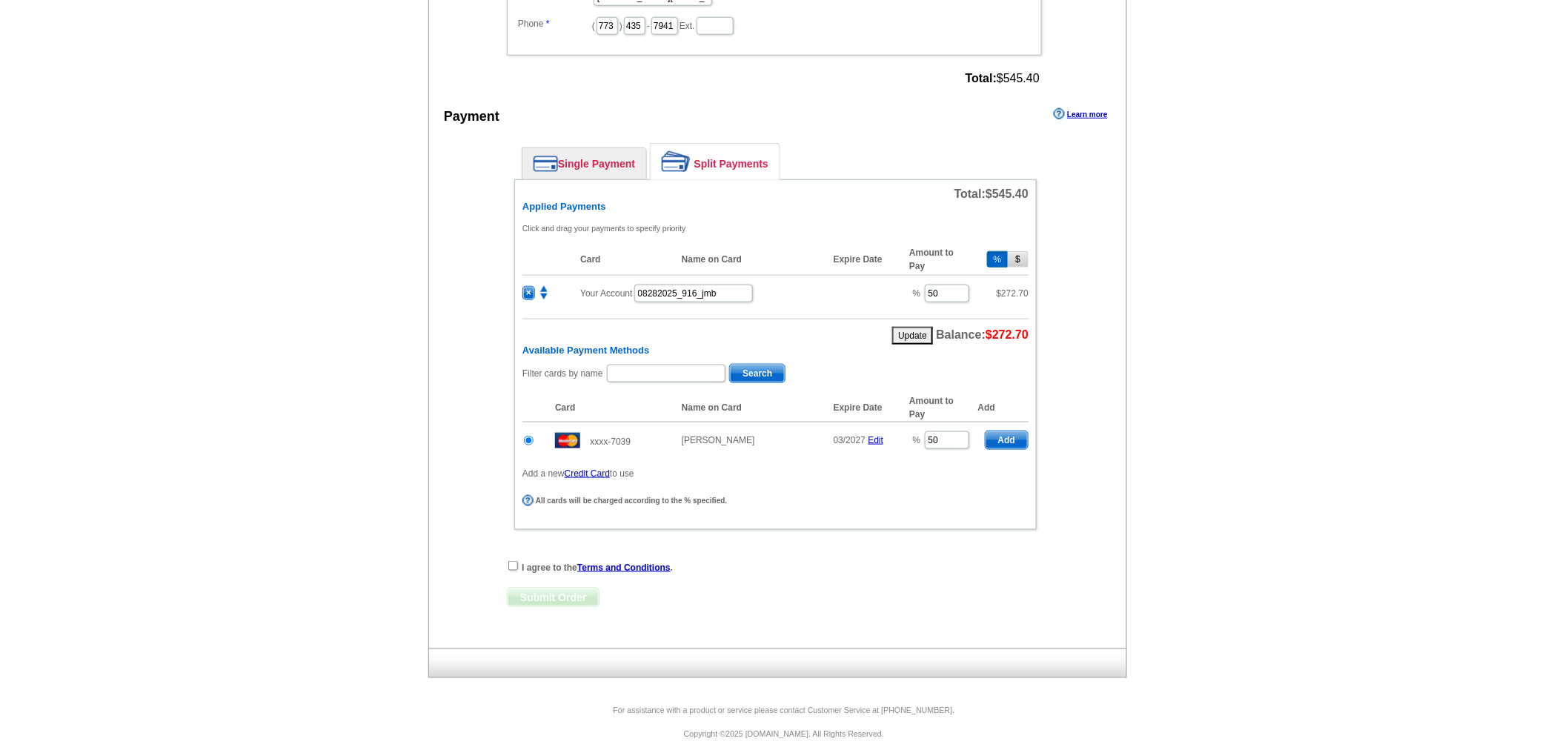
click at [1017, 431] on span "Add" at bounding box center [1006, 440] width 42 height 18
radio input "false"
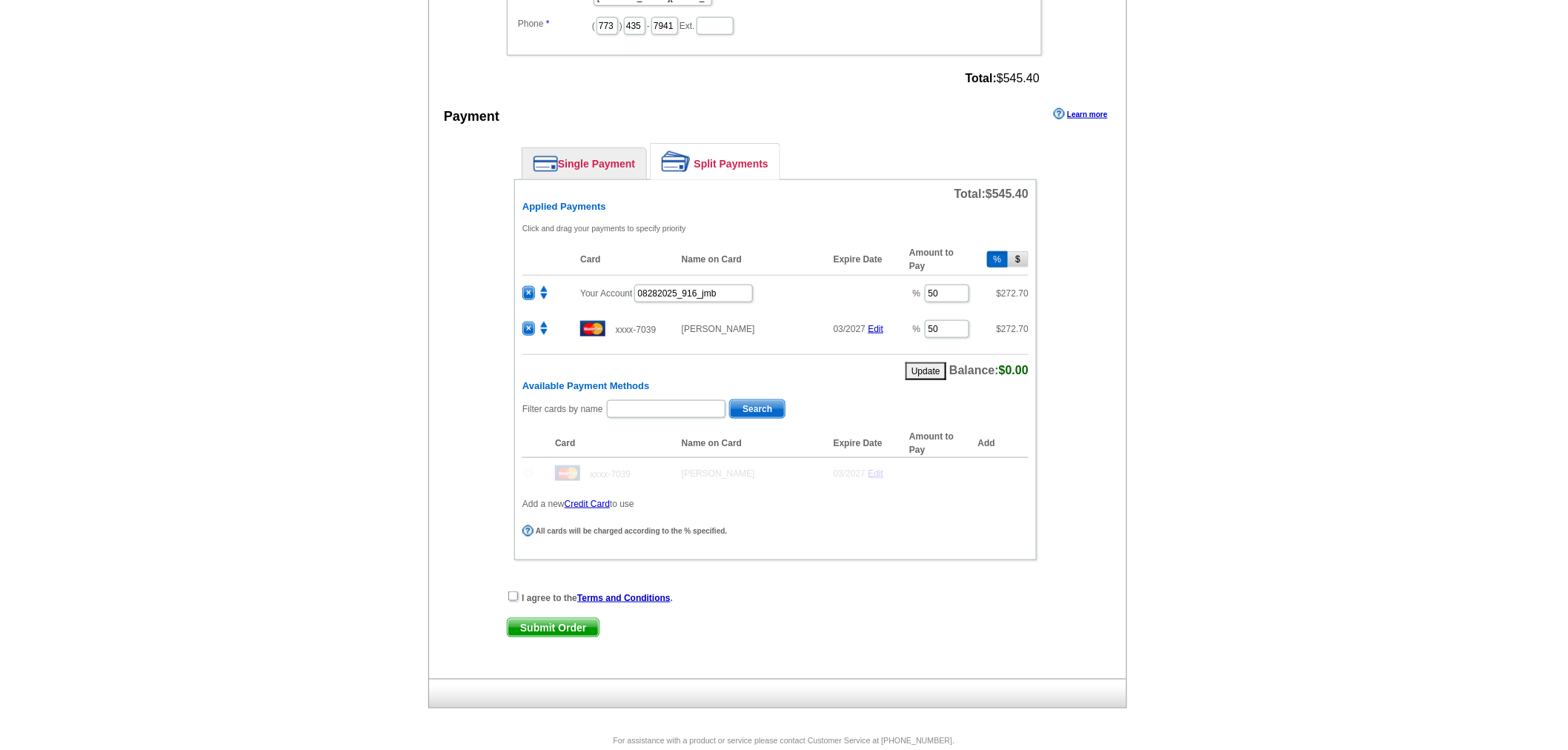
click at [513, 591] on input "checkbox" at bounding box center [513, 596] width 10 height 10
checkbox input "true"
click at [545, 619] on span "Submit Order" at bounding box center [554, 628] width 91 height 18
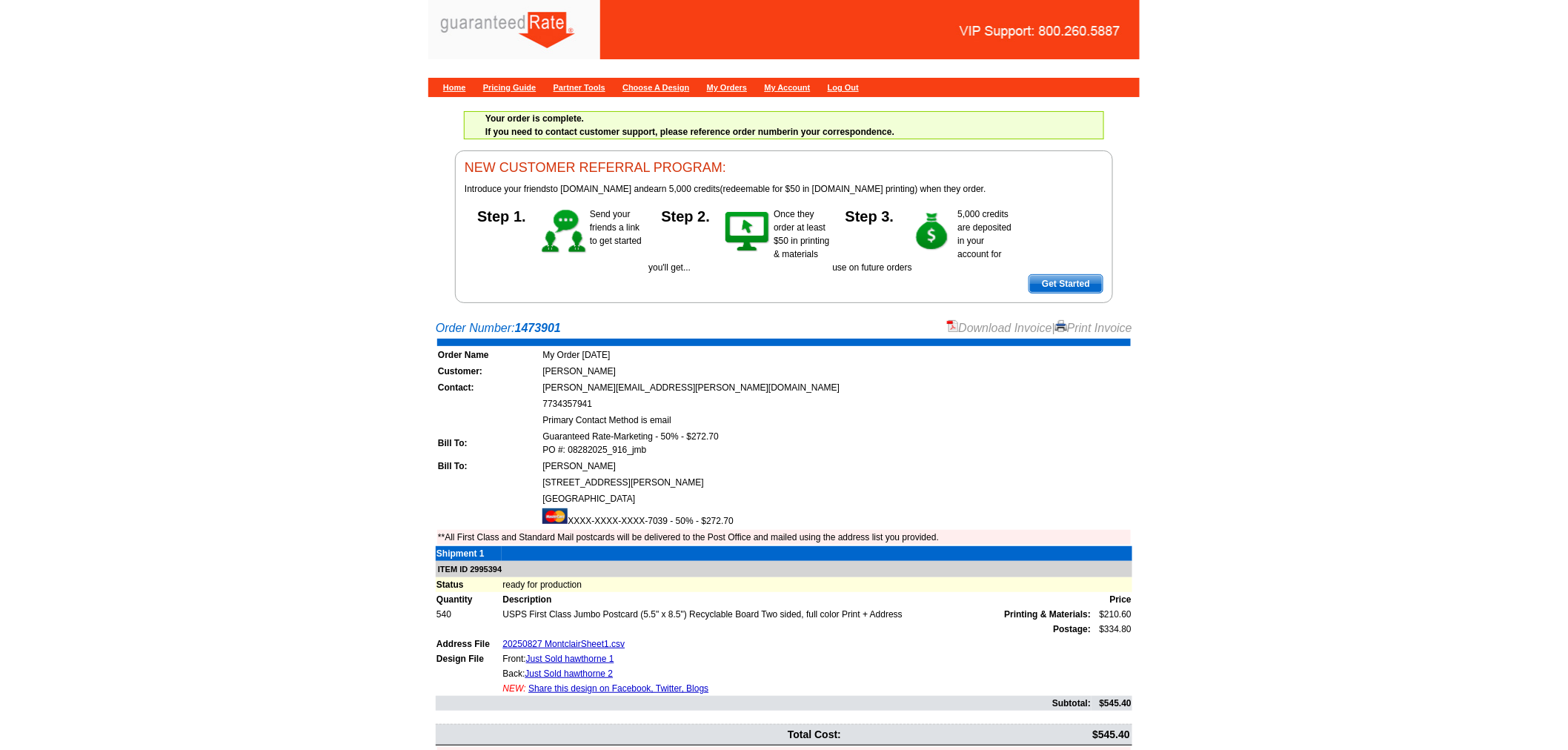
click at [980, 321] on link "Download Invoice" at bounding box center [1000, 328] width 105 height 12
